Goal: Find specific page/section: Find specific page/section

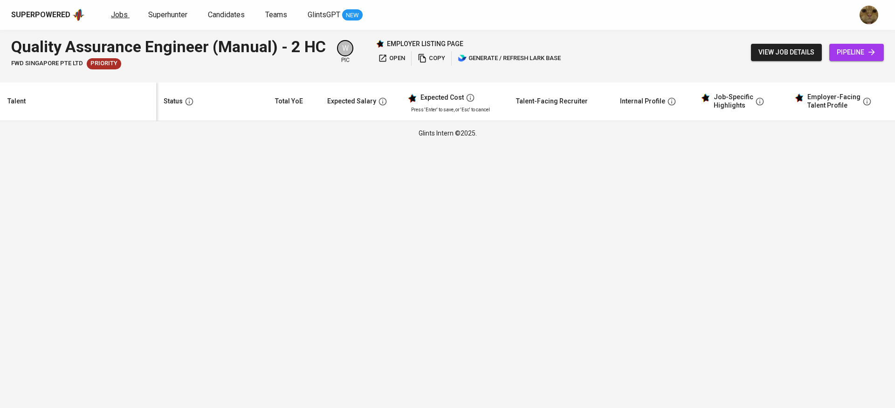
click at [120, 18] on span "Jobs" at bounding box center [119, 14] width 17 height 9
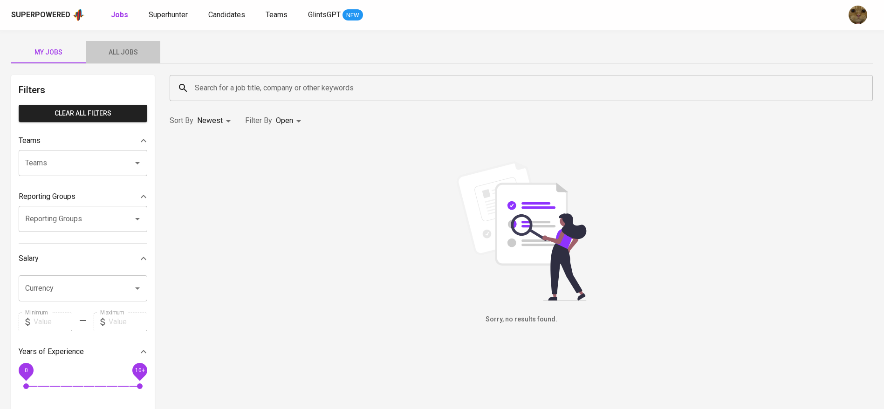
click at [126, 57] on span "All Jobs" at bounding box center [122, 53] width 63 height 12
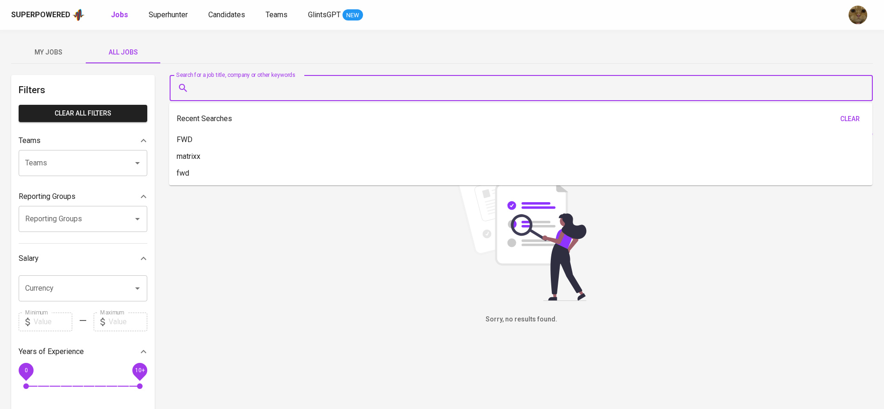
click at [240, 91] on input "Search for a job title, company or other keywords" at bounding box center [523, 88] width 662 height 18
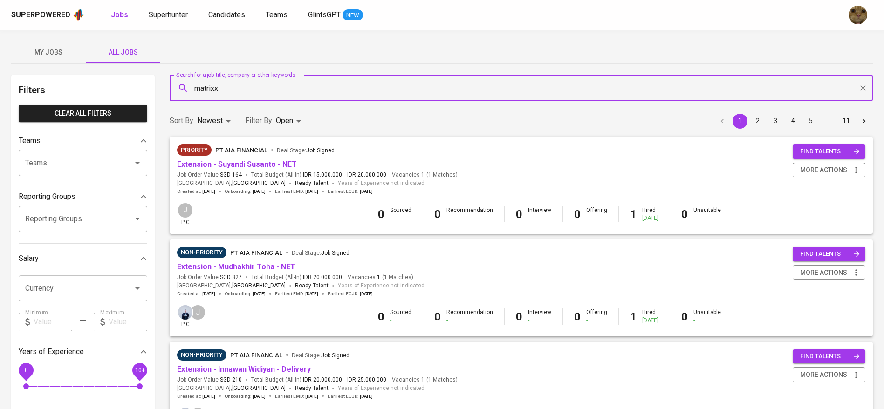
type input "matrixx"
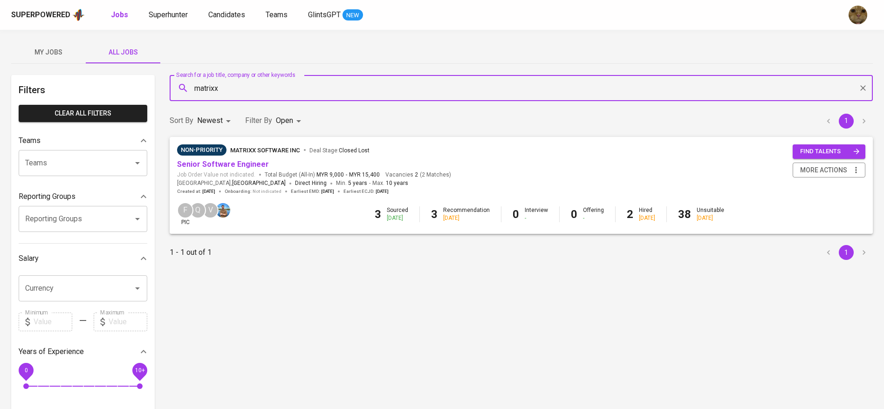
click at [234, 159] on span "Senior Software Engineer" at bounding box center [223, 164] width 92 height 11
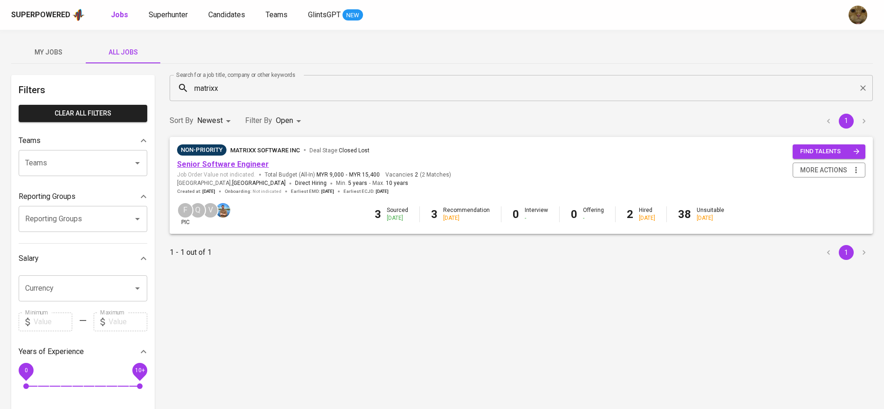
click at [229, 164] on link "Senior Software Engineer" at bounding box center [223, 164] width 92 height 9
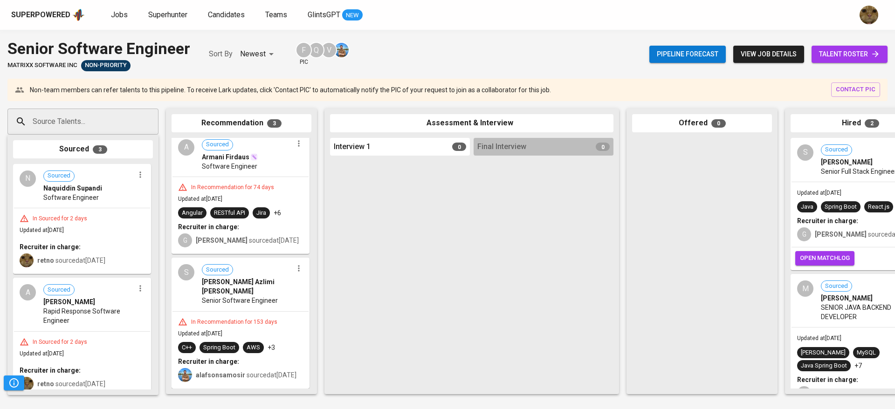
scroll to position [128, 0]
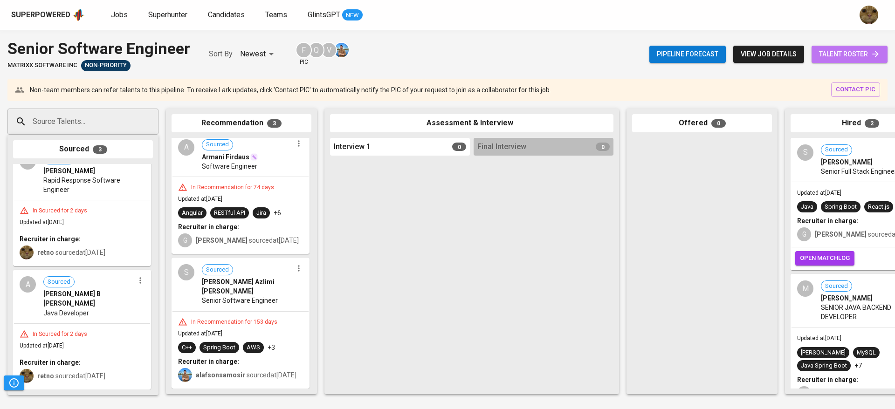
click at [853, 50] on span "talent roster" at bounding box center [849, 54] width 61 height 12
